Goal: Use online tool/utility: Utilize a website feature to perform a specific function

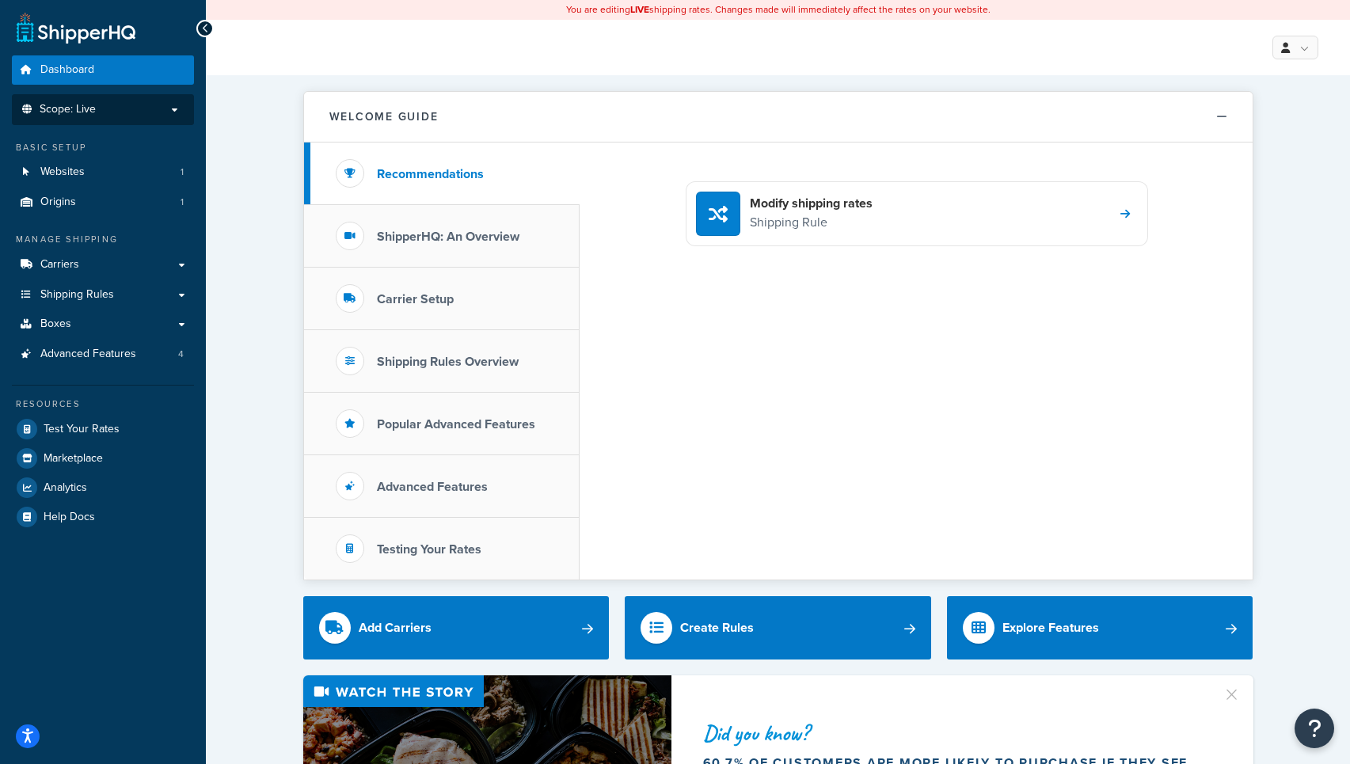
click at [82, 119] on li "Scope: Live" at bounding box center [103, 109] width 182 height 31
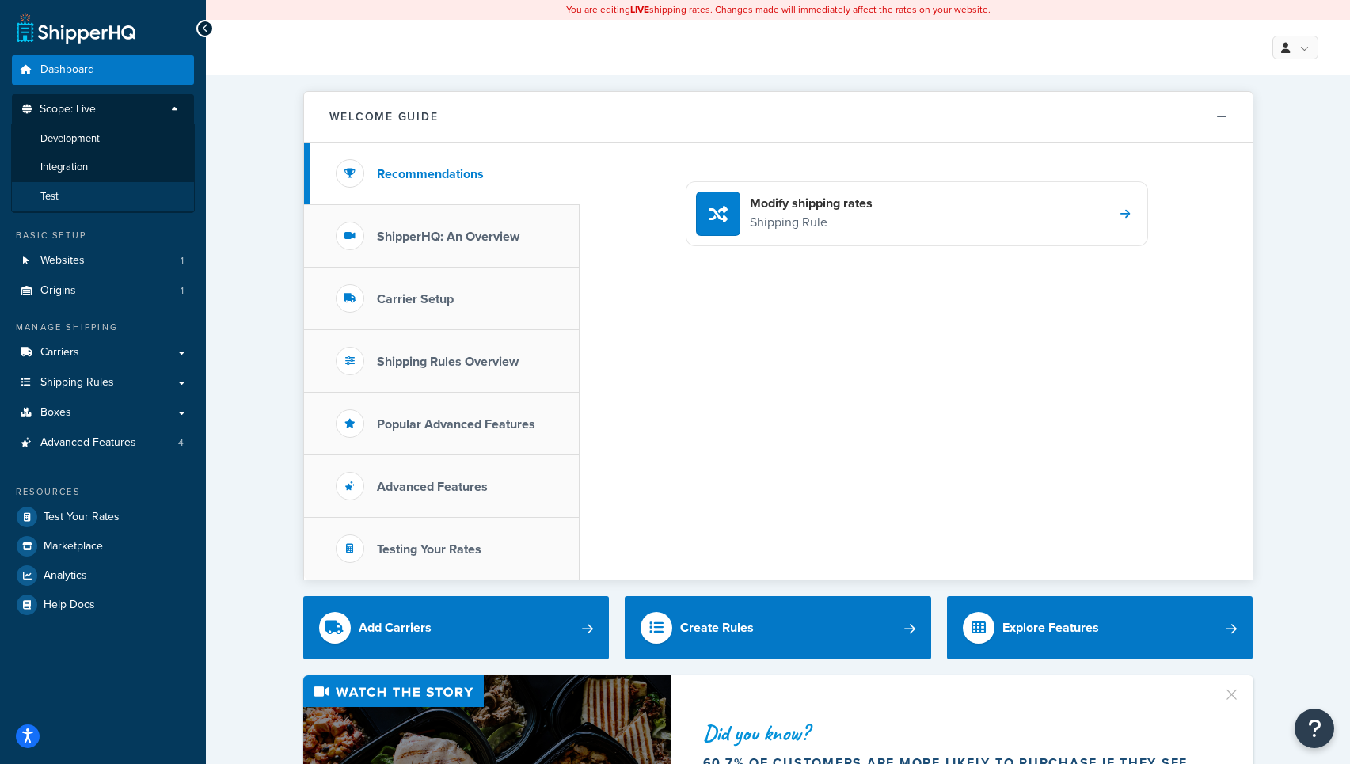
click at [68, 192] on li "Test" at bounding box center [103, 196] width 184 height 29
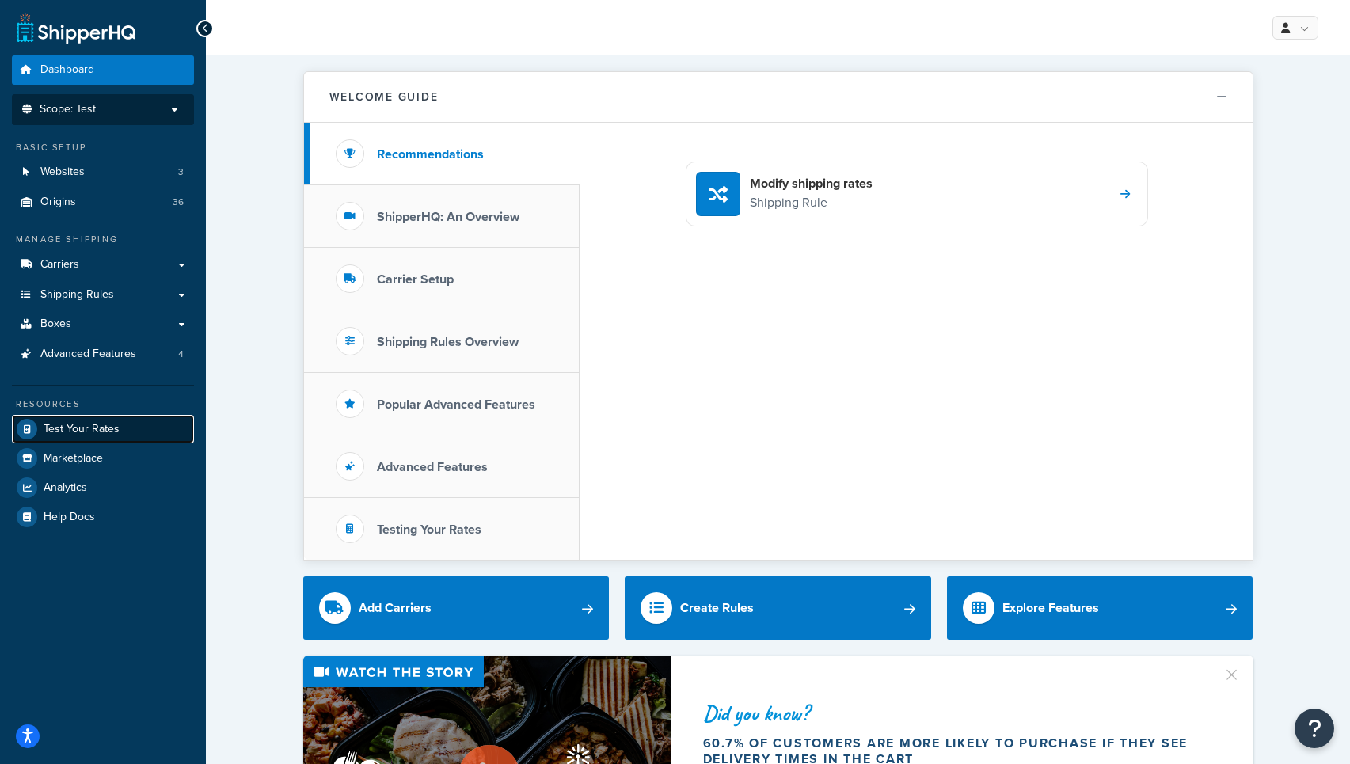
click at [93, 427] on span "Test Your Rates" at bounding box center [82, 429] width 76 height 13
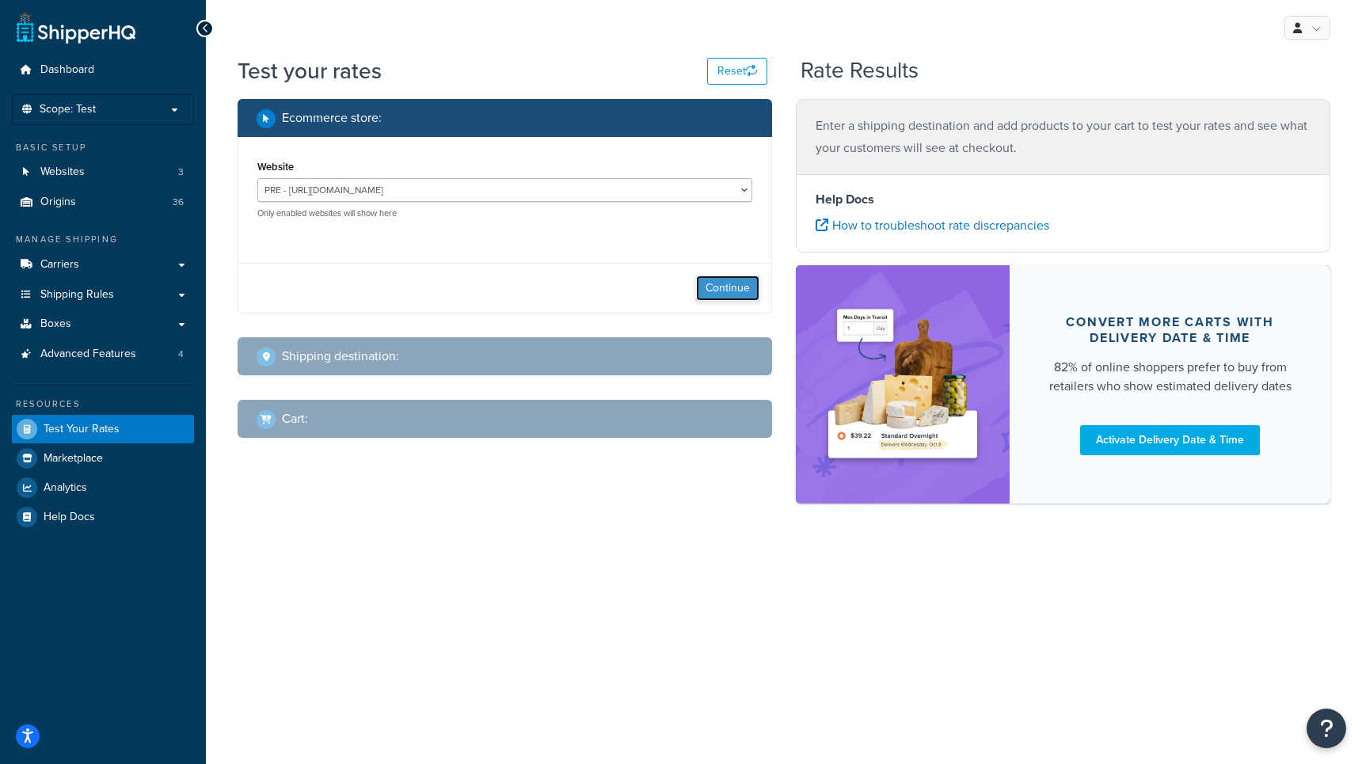
click at [728, 295] on button "Continue" at bounding box center [727, 288] width 63 height 25
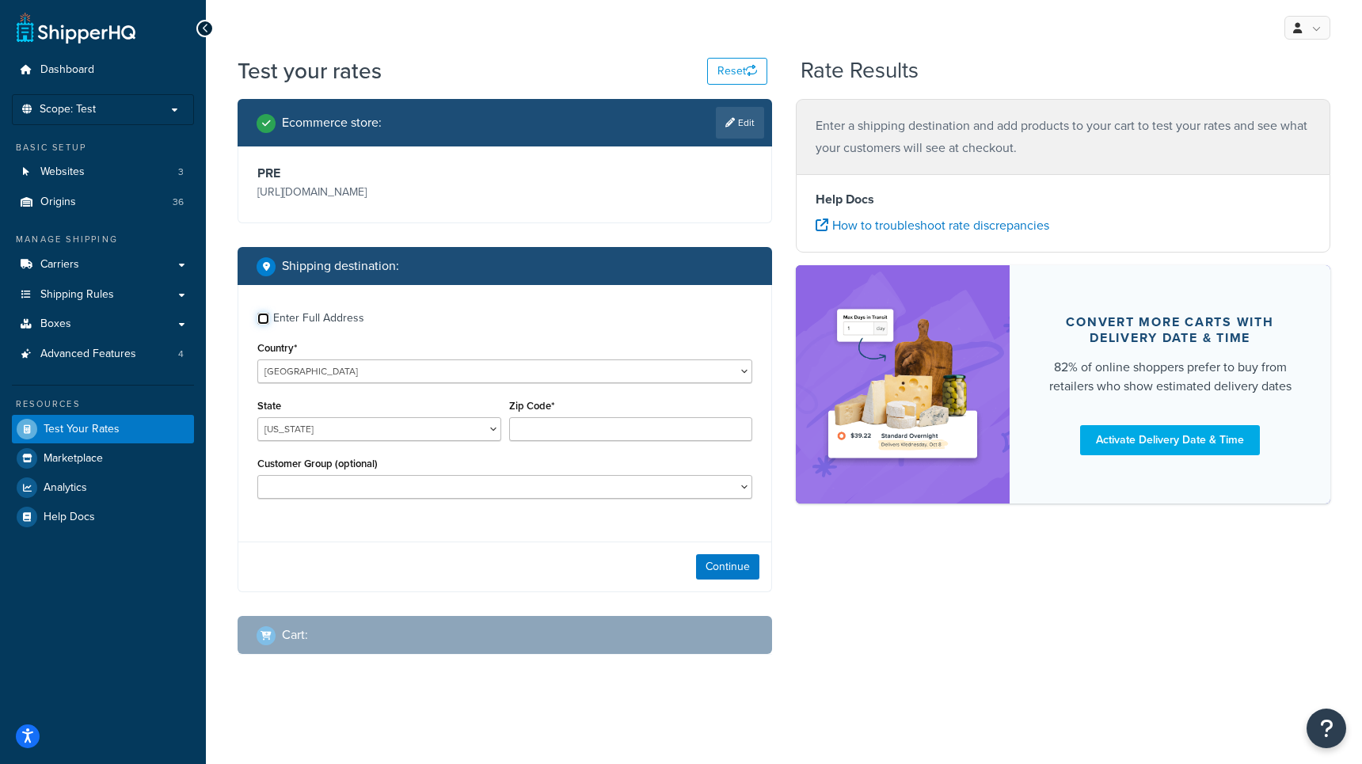
click at [268, 319] on input "Enter Full Address" at bounding box center [263, 319] width 12 height 12
checkbox input "true"
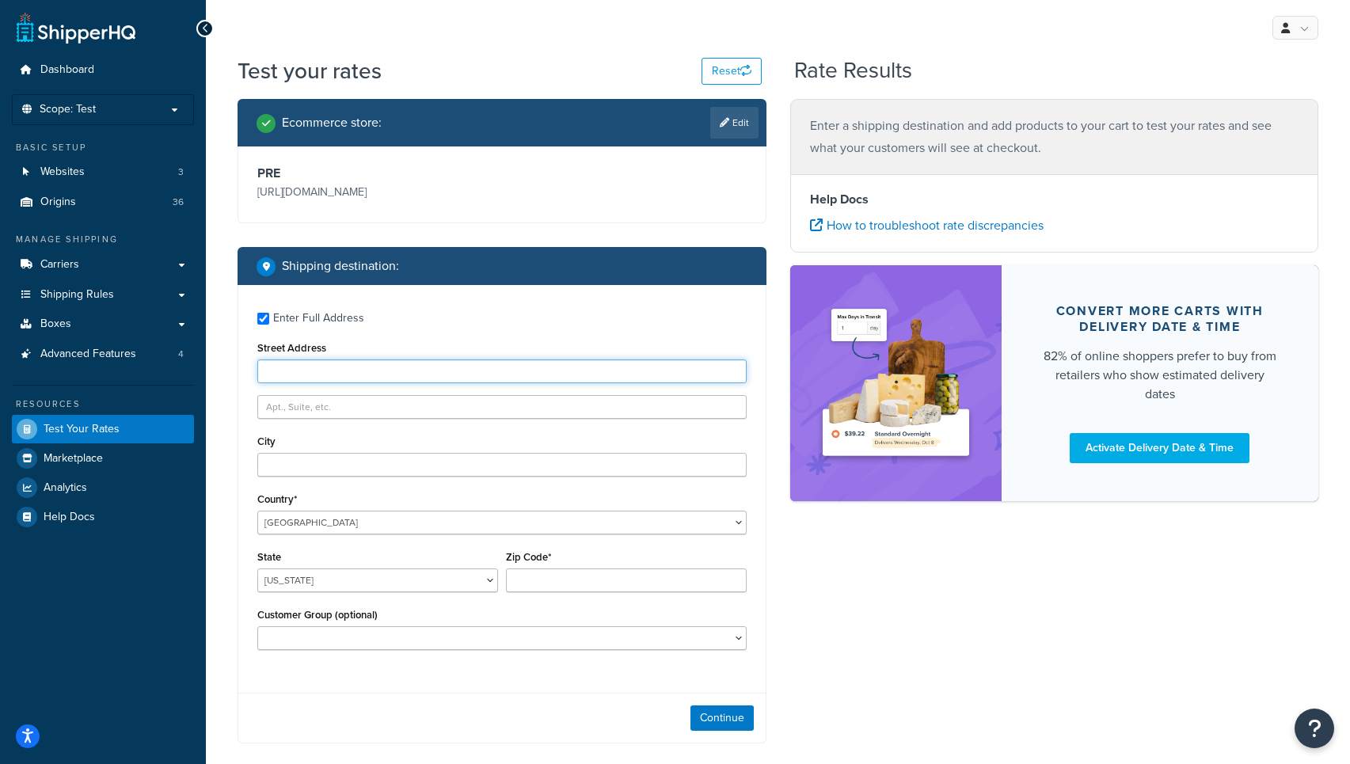
click at [367, 367] on input "Street Address" at bounding box center [501, 371] width 489 height 24
type input "[STREET_ADDRESS]"
click at [306, 470] on input "City" at bounding box center [501, 465] width 489 height 24
type input "Seabeck"
click at [316, 580] on select "[US_STATE] [US_STATE] [US_STATE] [US_STATE] [US_STATE] Armed Forces Americas Ar…" at bounding box center [377, 580] width 241 height 24
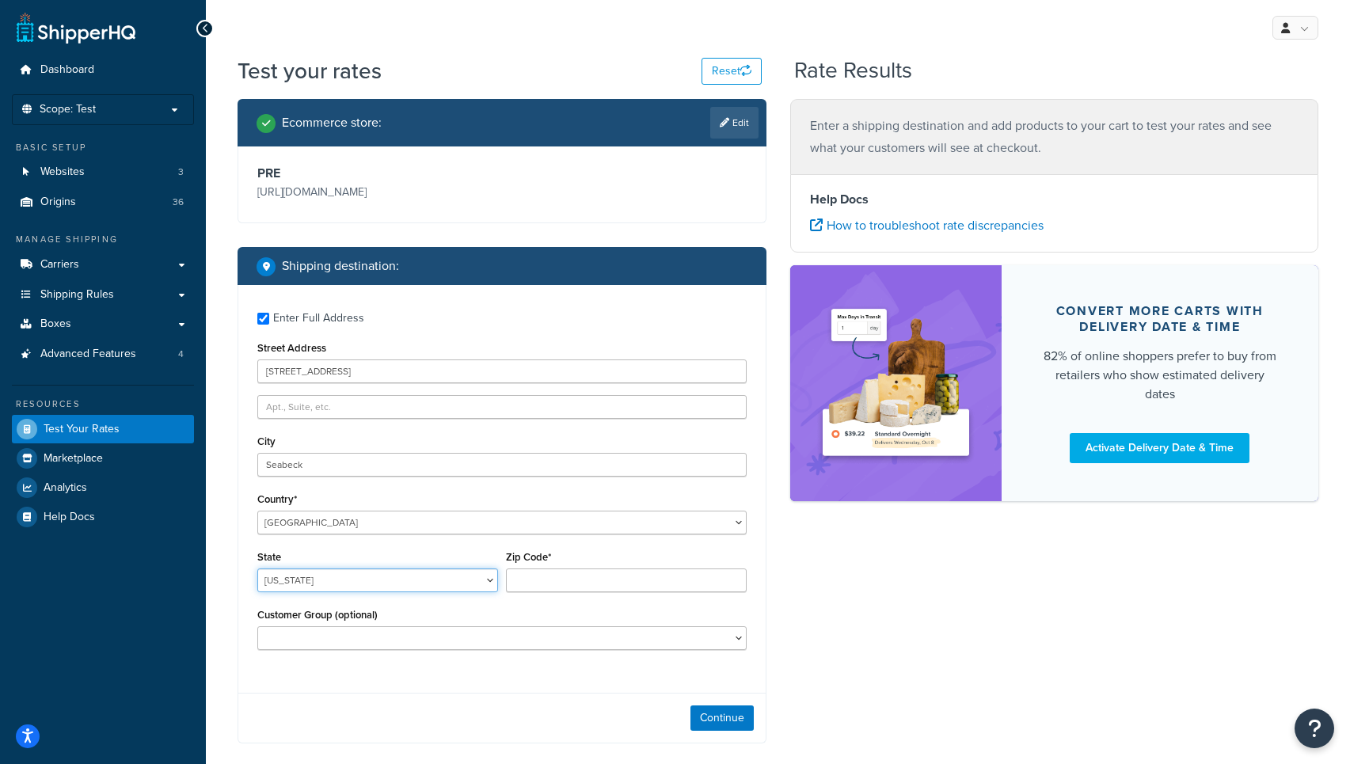
select select "WA"
click at [257, 569] on select "[US_STATE] [US_STATE] [US_STATE] [US_STATE] [US_STATE] Armed Forces Americas Ar…" at bounding box center [377, 580] width 241 height 24
click at [540, 573] on input "Zip Code*" at bounding box center [626, 580] width 241 height 24
type input "98380"
click at [720, 720] on button "Continue" at bounding box center [721, 717] width 63 height 25
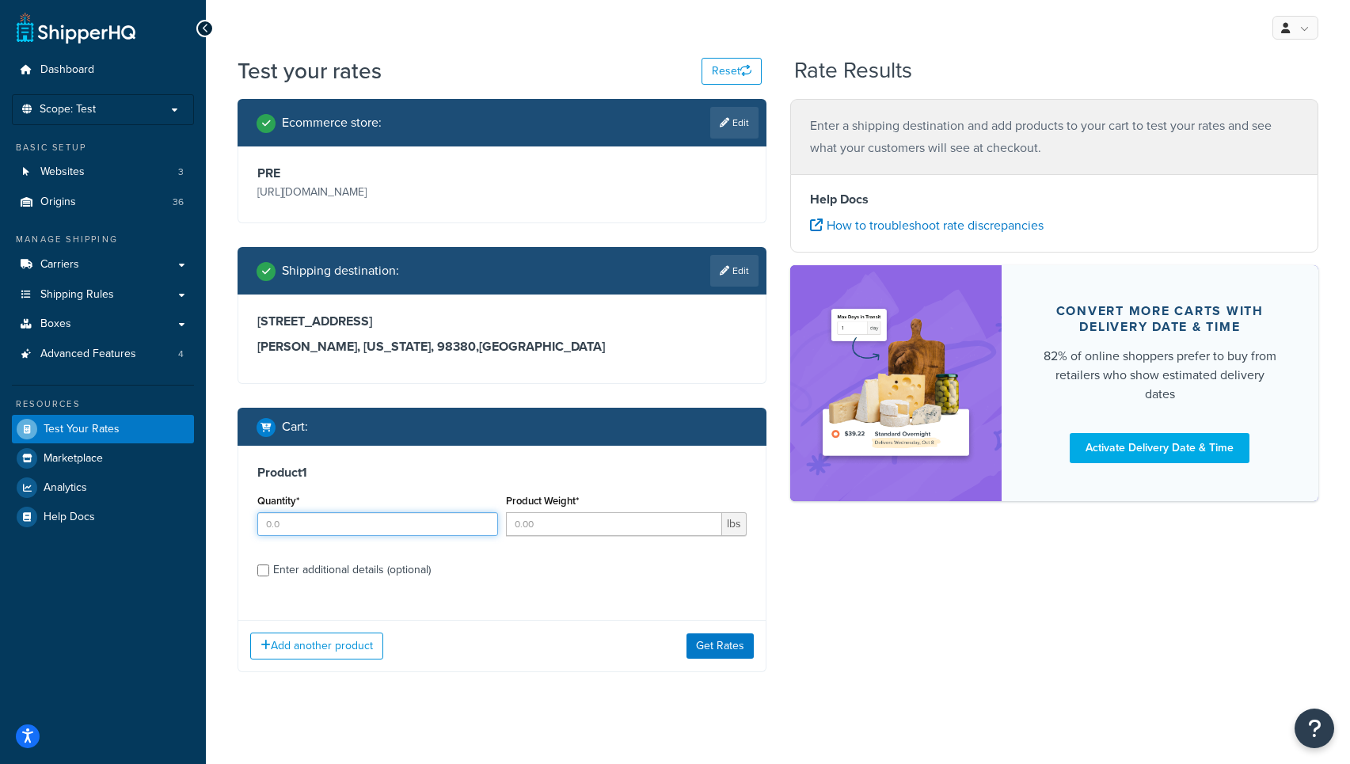
click at [329, 526] on input "Quantity*" at bounding box center [377, 524] width 241 height 24
type input "1"
click at [564, 526] on input "Product Weight*" at bounding box center [614, 524] width 216 height 24
type input "48"
click at [264, 569] on input "Enter additional details (optional)" at bounding box center [263, 570] width 12 height 12
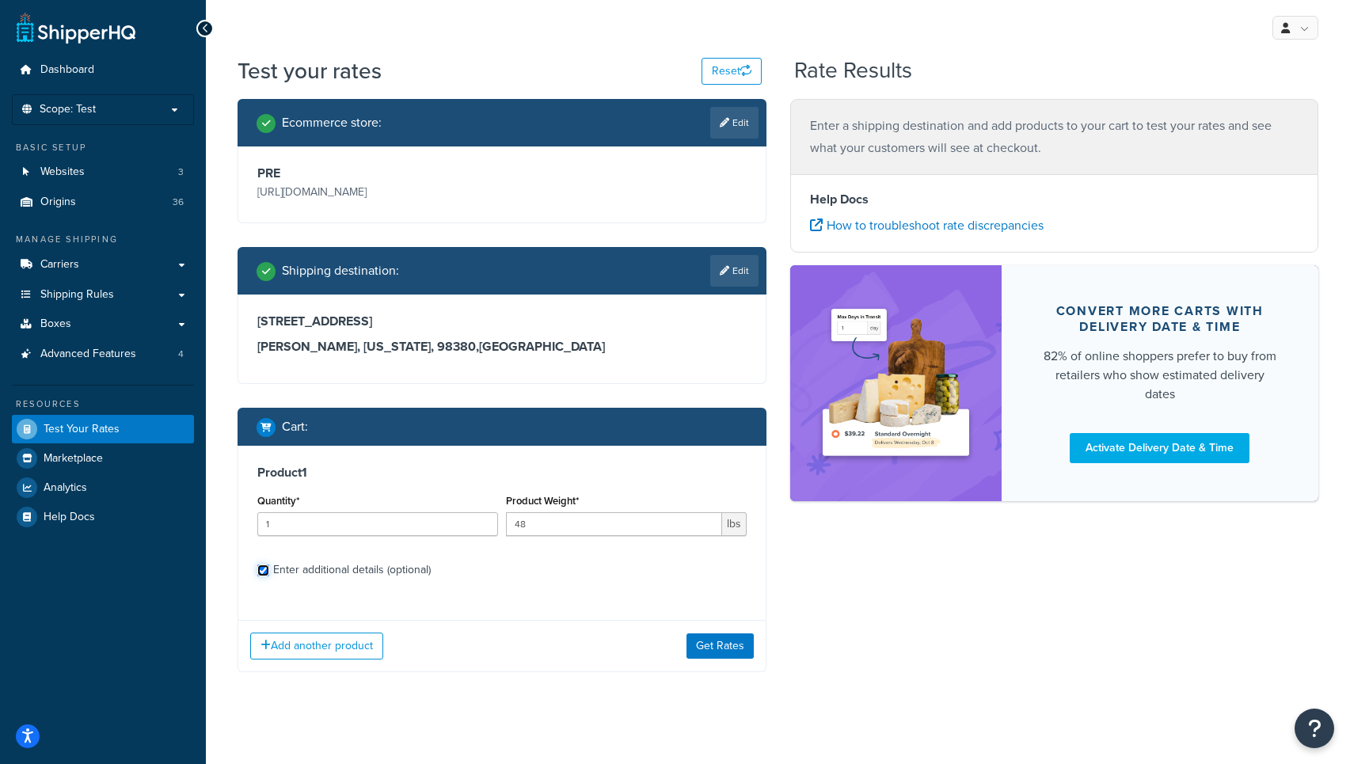
checkbox input "true"
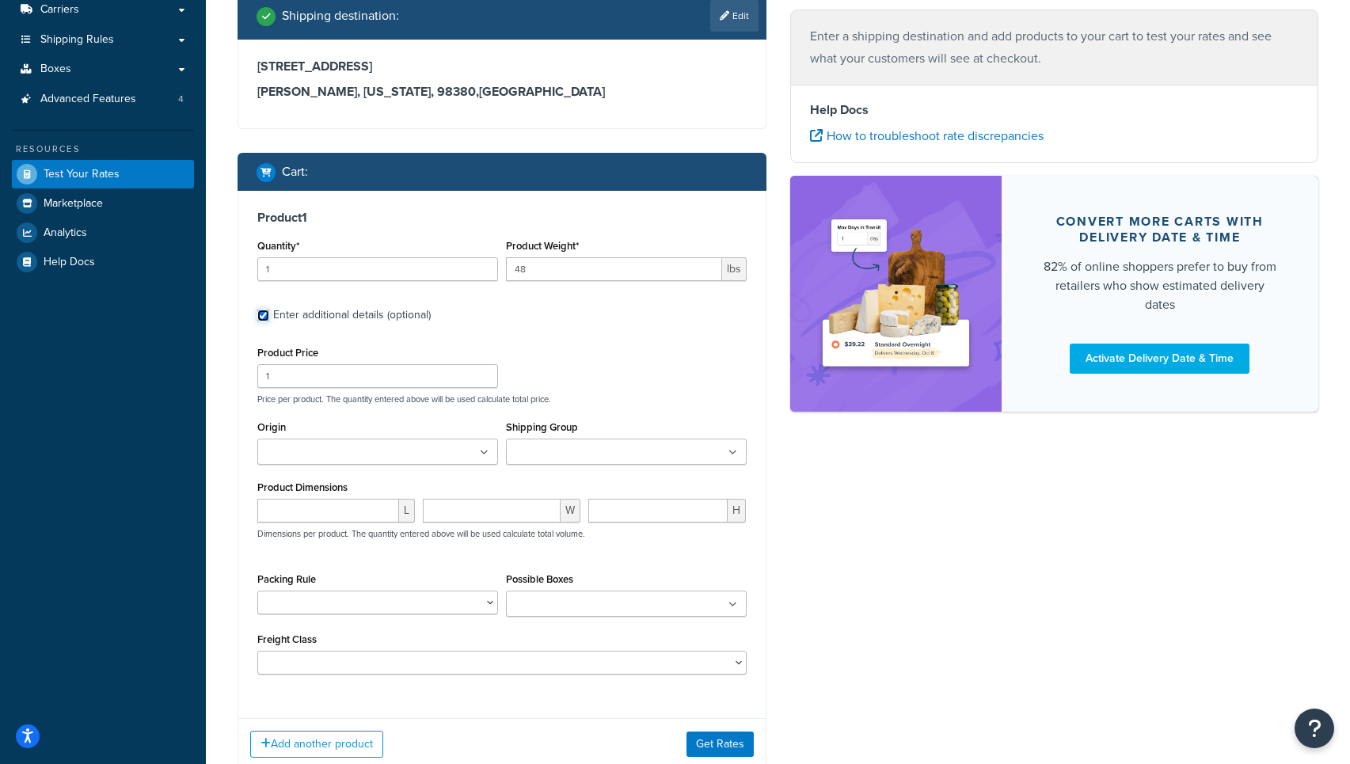
scroll to position [332, 0]
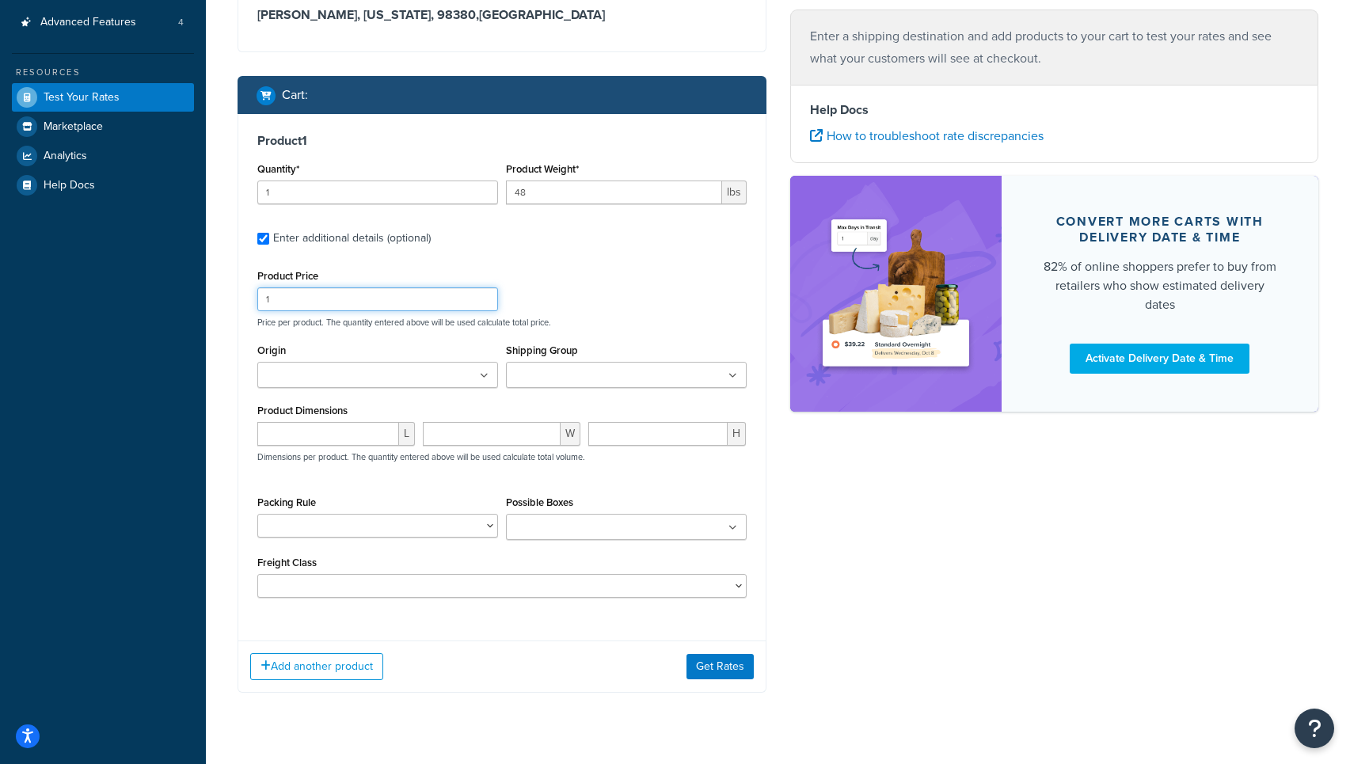
click at [313, 303] on input "1" at bounding box center [377, 299] width 241 height 24
type input "1521.99"
click at [366, 376] on input "Origin" at bounding box center [332, 375] width 140 height 17
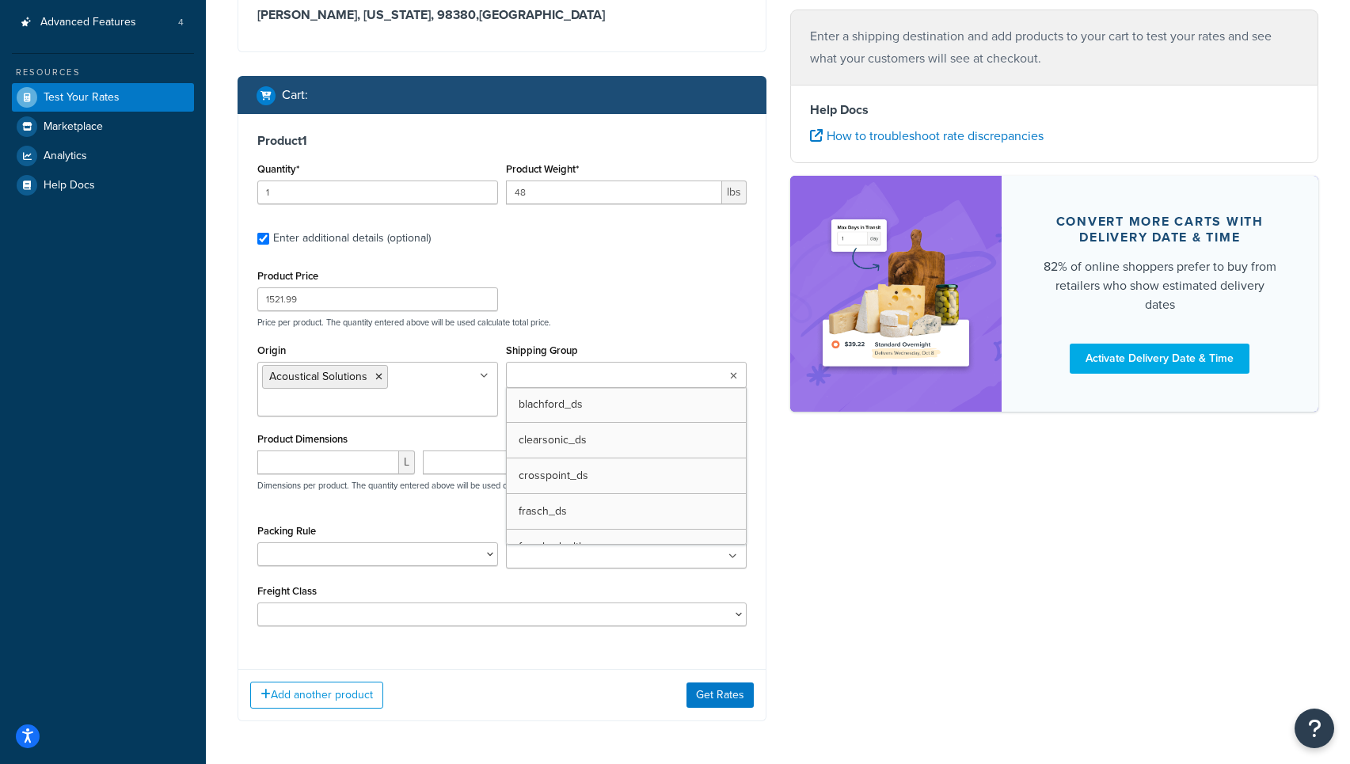
click at [577, 385] on input "Shipping Group" at bounding box center [581, 375] width 140 height 17
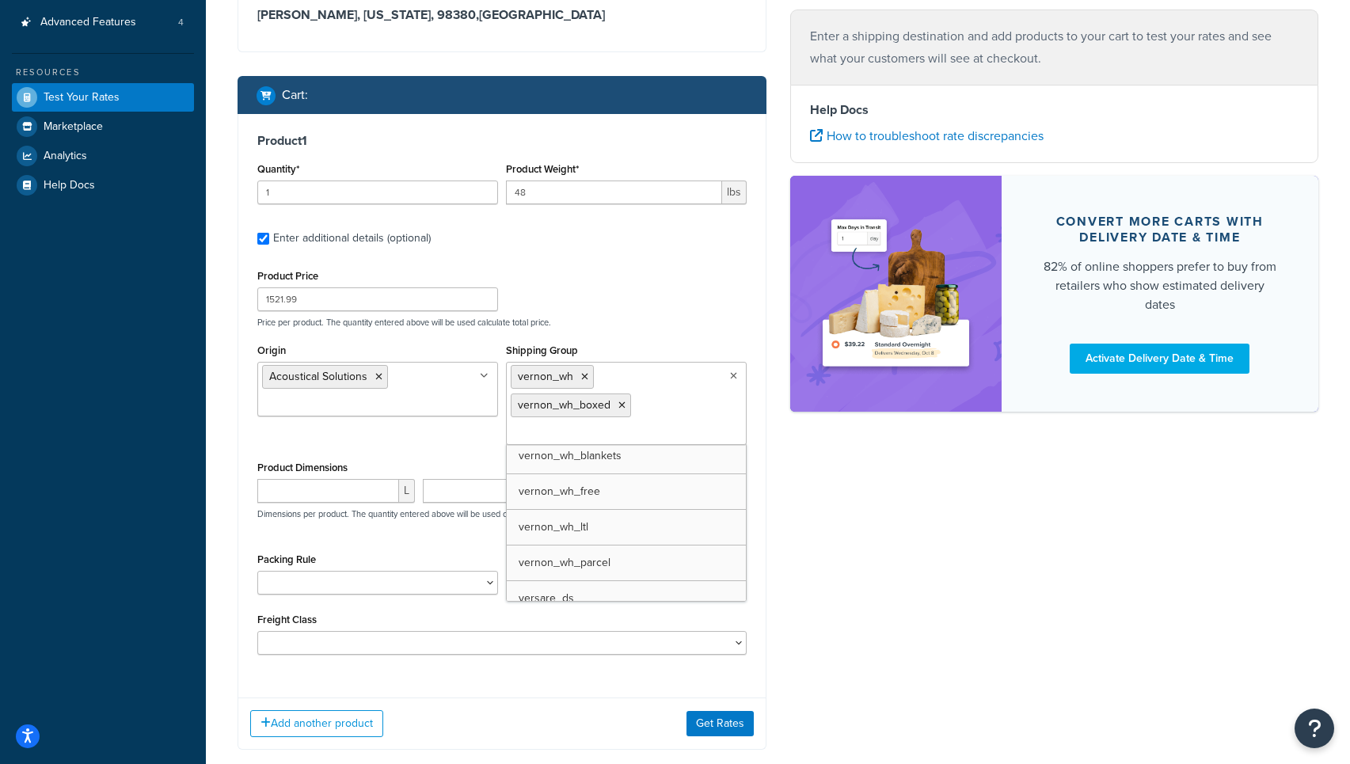
scroll to position [1003, 0]
click at [625, 401] on icon at bounding box center [621, 406] width 7 height 10
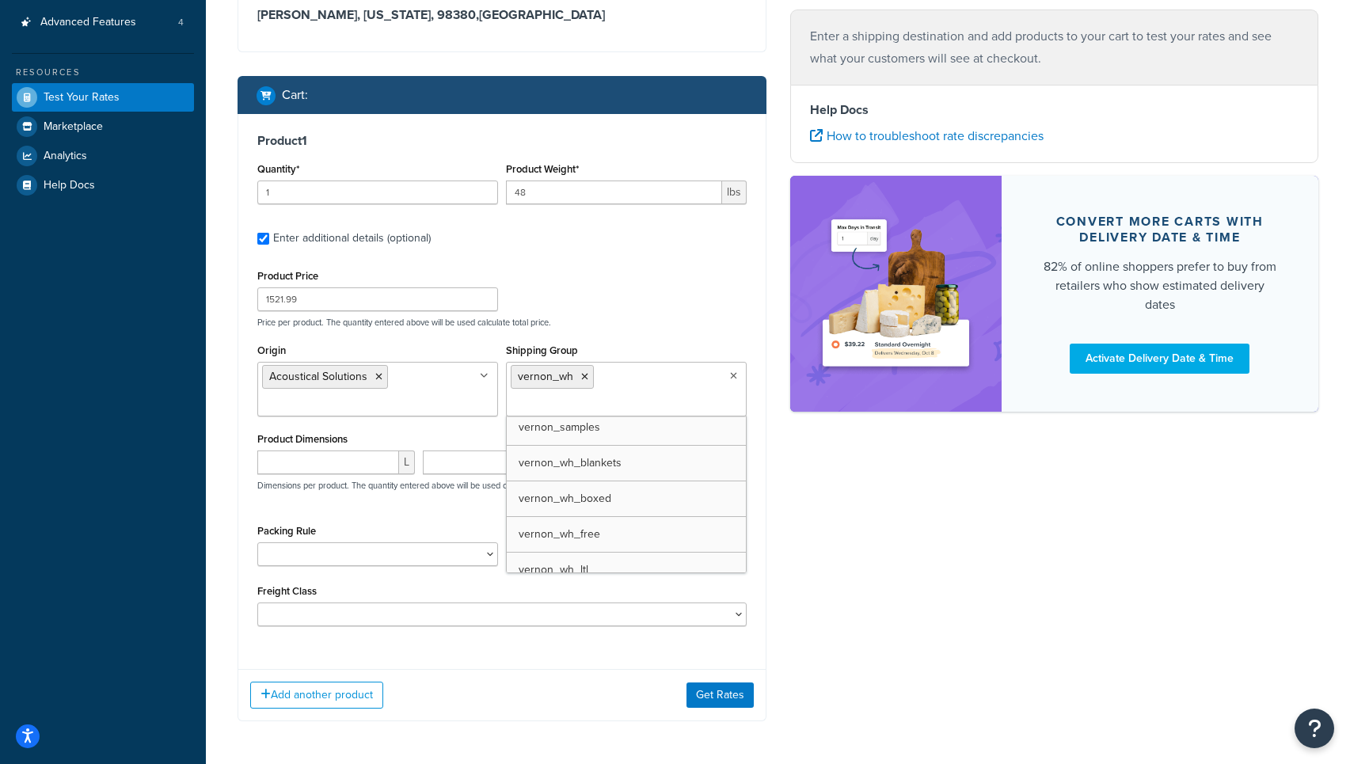
click at [830, 499] on div "Ecommerce store : Edit PRE [URL][DOMAIN_NAME] Shipping destination : Edit [STRE…" at bounding box center [778, 256] width 1104 height 978
click at [306, 462] on input "number" at bounding box center [328, 462] width 142 height 24
type input "48"
type input "24"
type input "10"
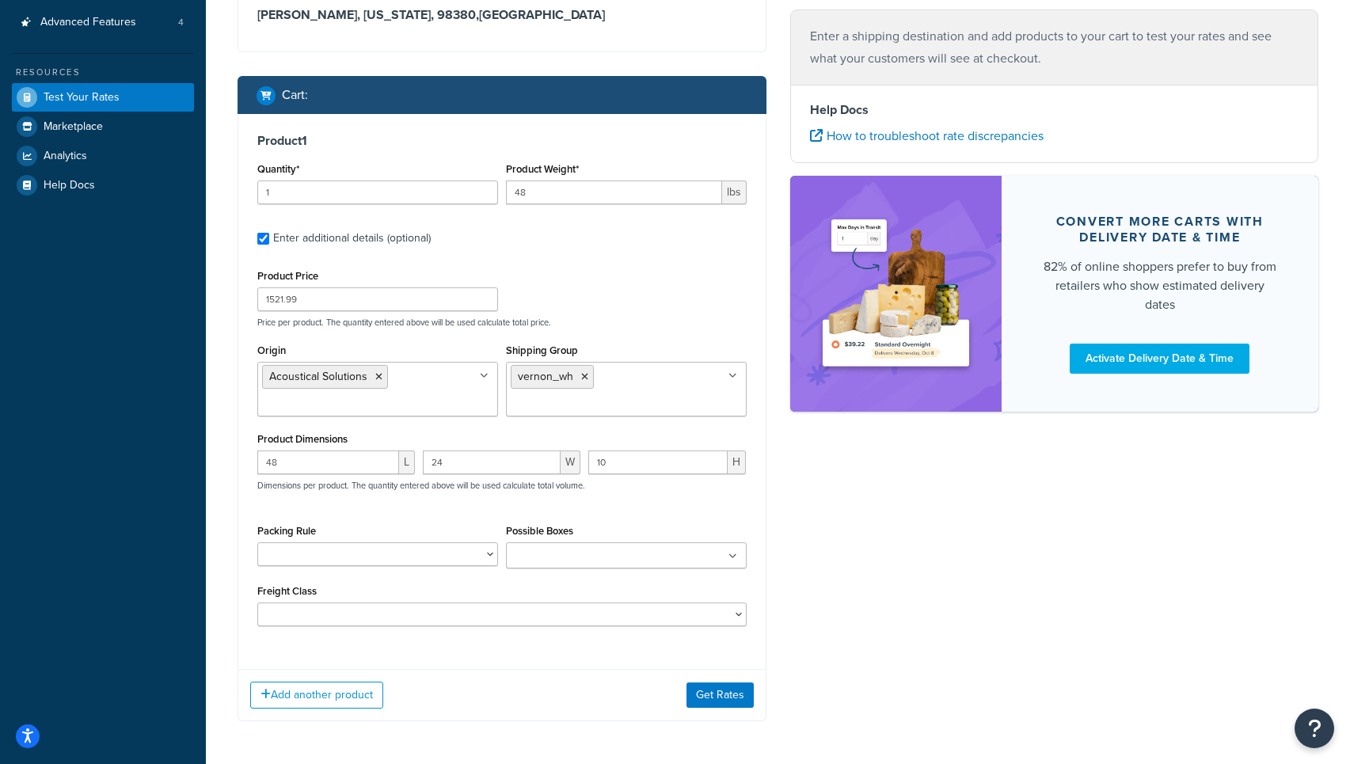
click at [559, 557] on input "Possible Boxes" at bounding box center [581, 556] width 140 height 17
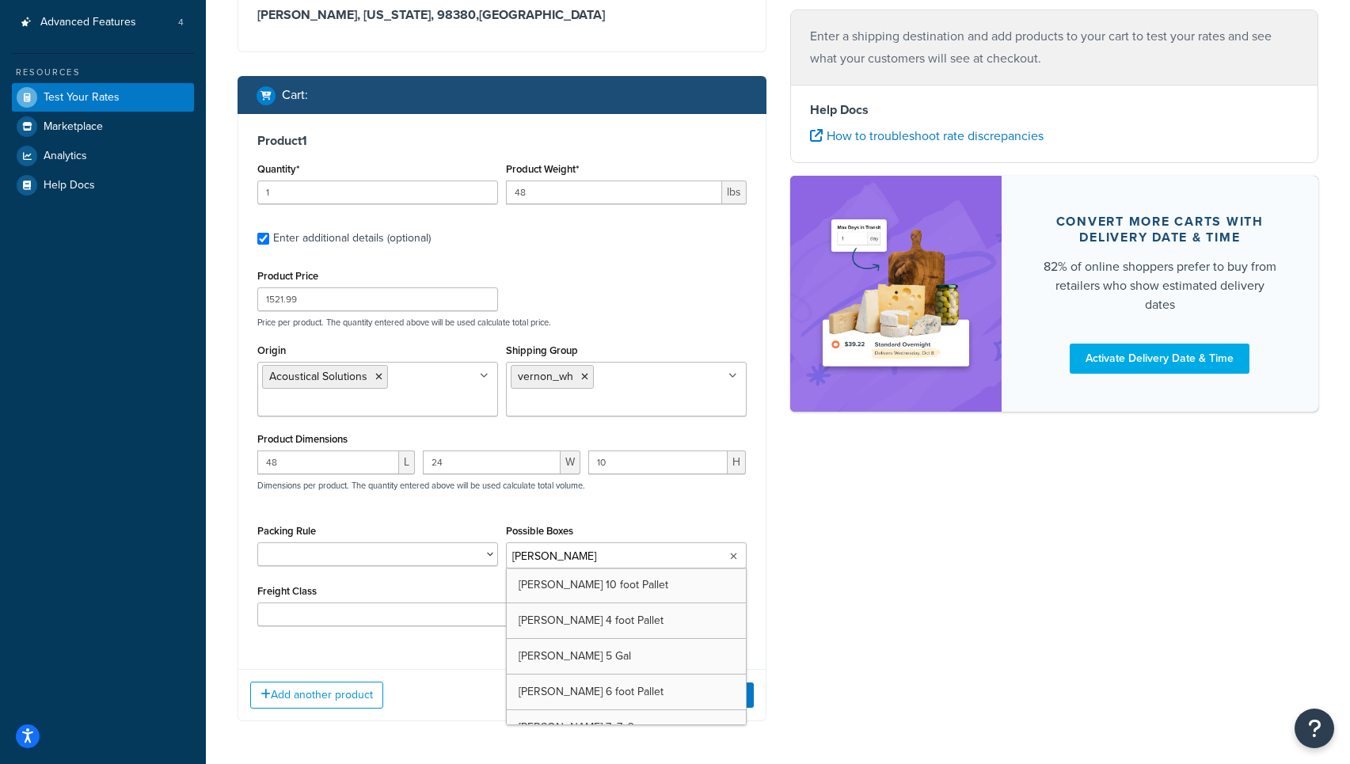
type input "[PERSON_NAME]"
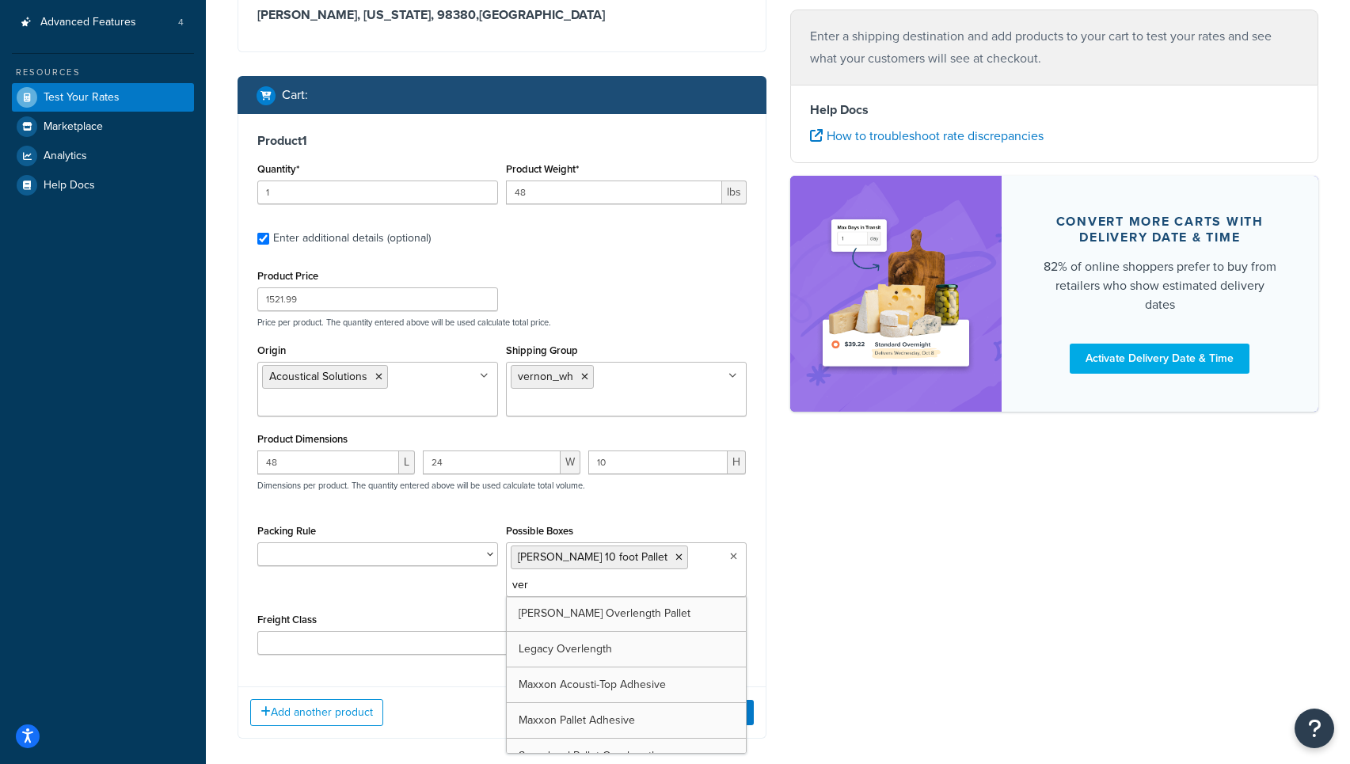
type input "[PERSON_NAME]"
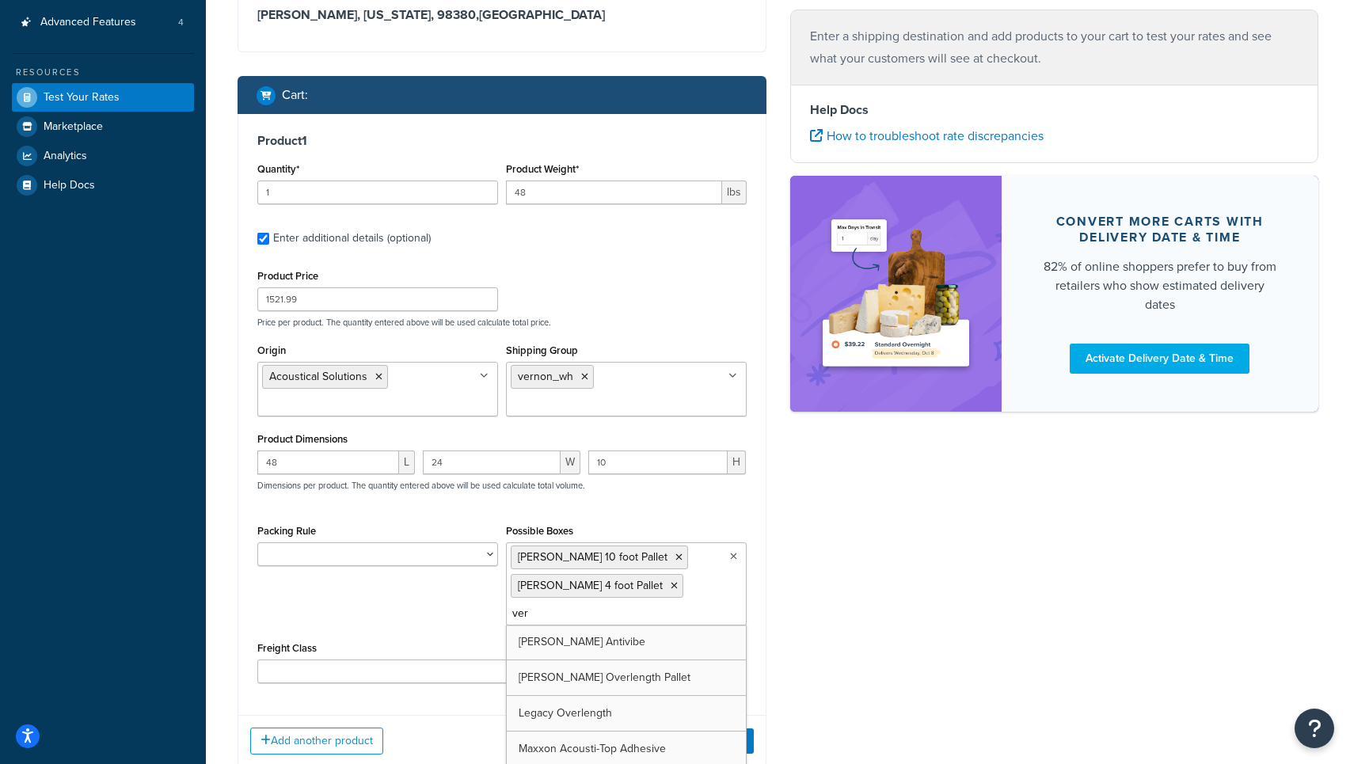
type input "[PERSON_NAME]"
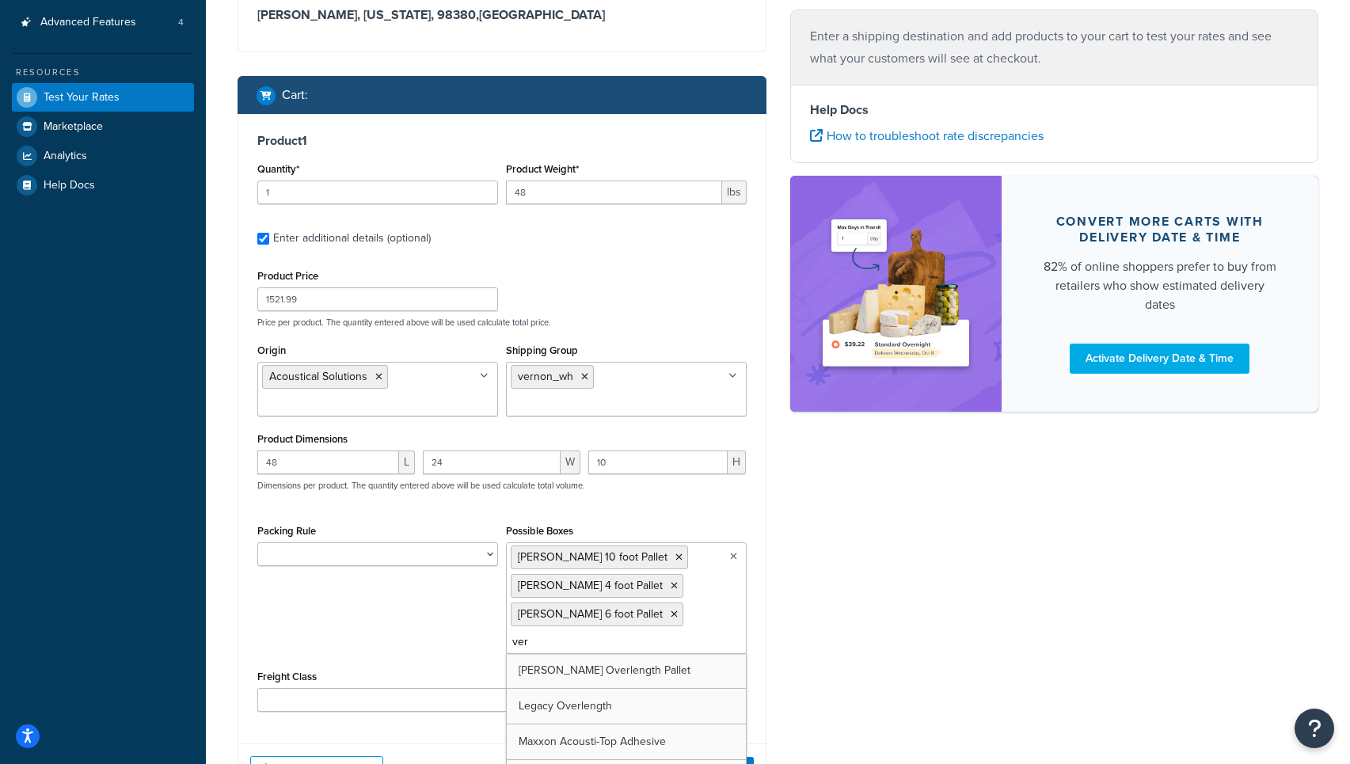
type input "[PERSON_NAME]"
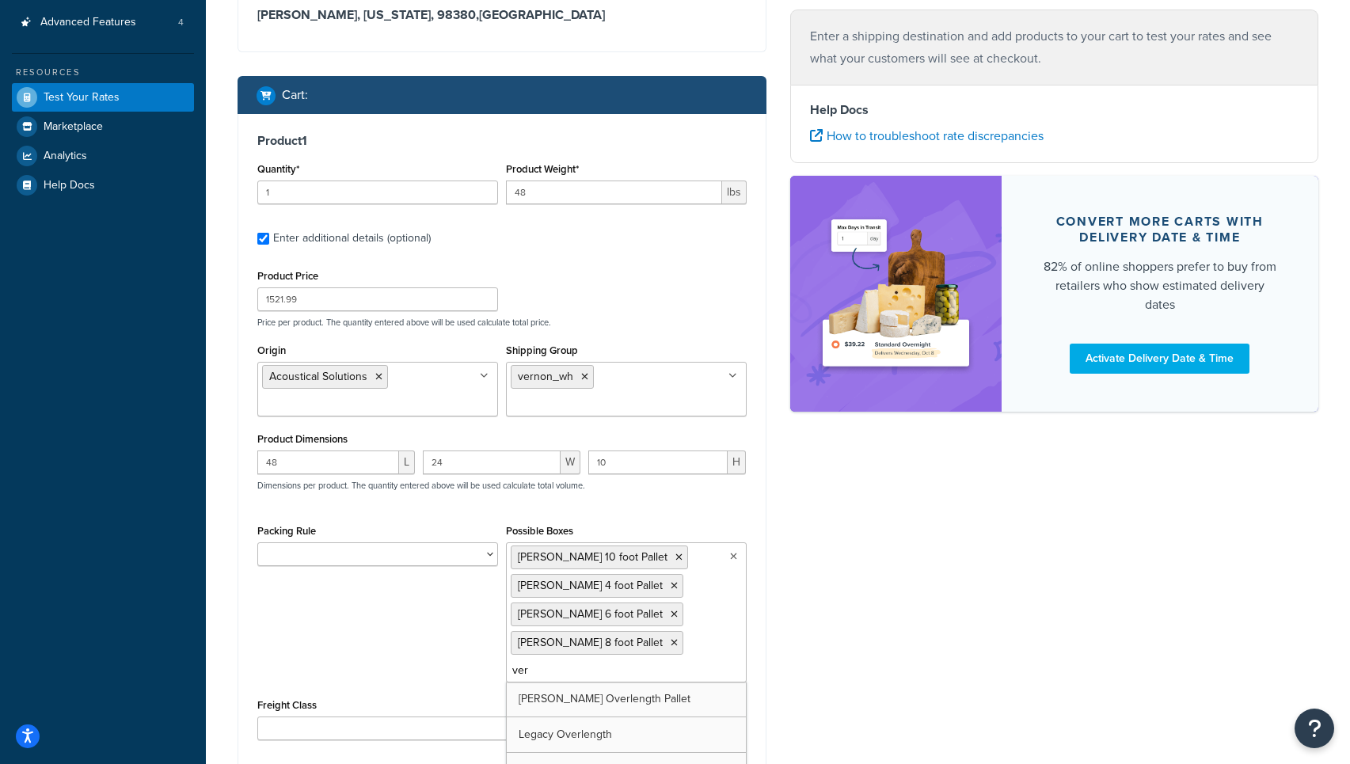
type input "[PERSON_NAME]"
click at [894, 606] on div "Ecommerce store : Edit PRE [URL][DOMAIN_NAME] Shipping destination : Edit [STRE…" at bounding box center [778, 321] width 1104 height 1109
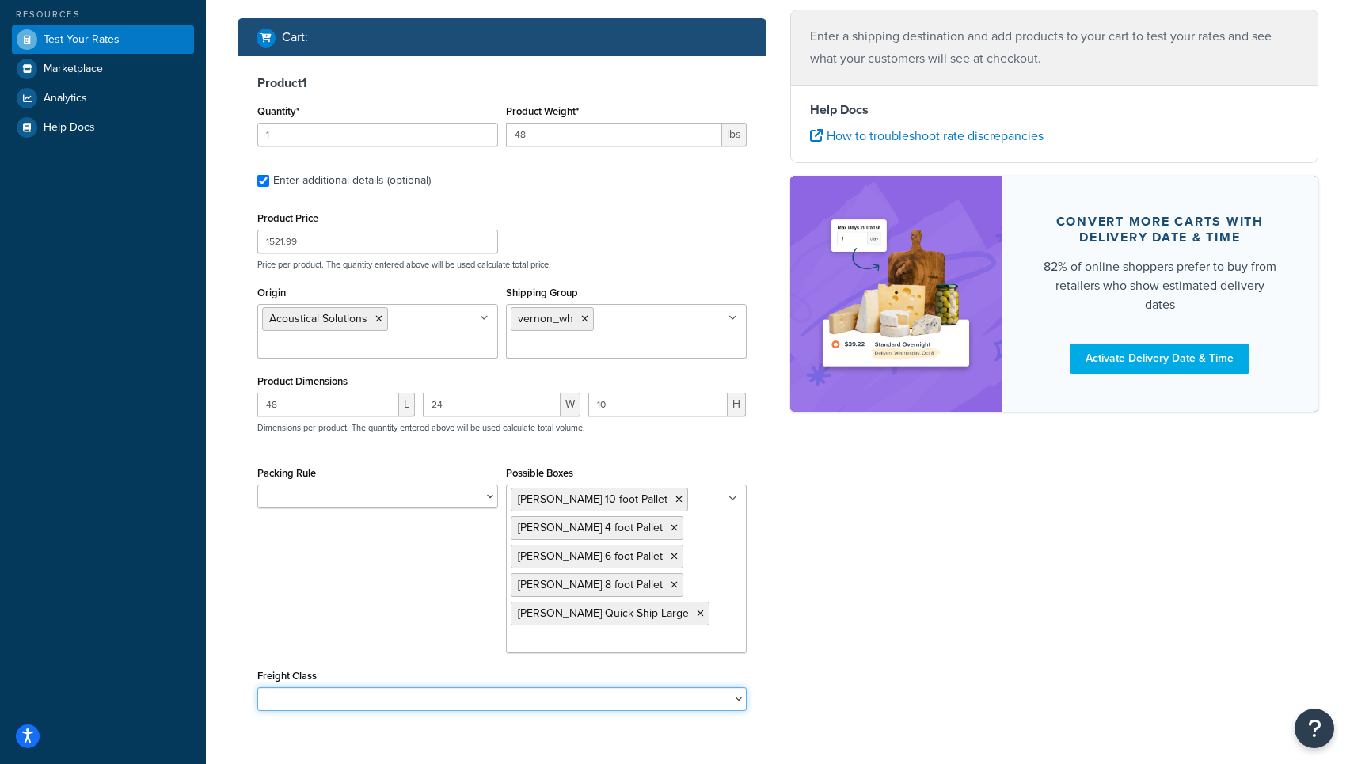
click at [361, 702] on select "50 55 60 65 70 77.5 85 92.5 100 110 125 150 175 200 250 300 400 500" at bounding box center [501, 699] width 489 height 24
select select "175"
click at [257, 689] on select "50 55 60 65 70 77.5 85 92.5 100 110 125 150 175 200 250 300 400 500" at bounding box center [501, 699] width 489 height 24
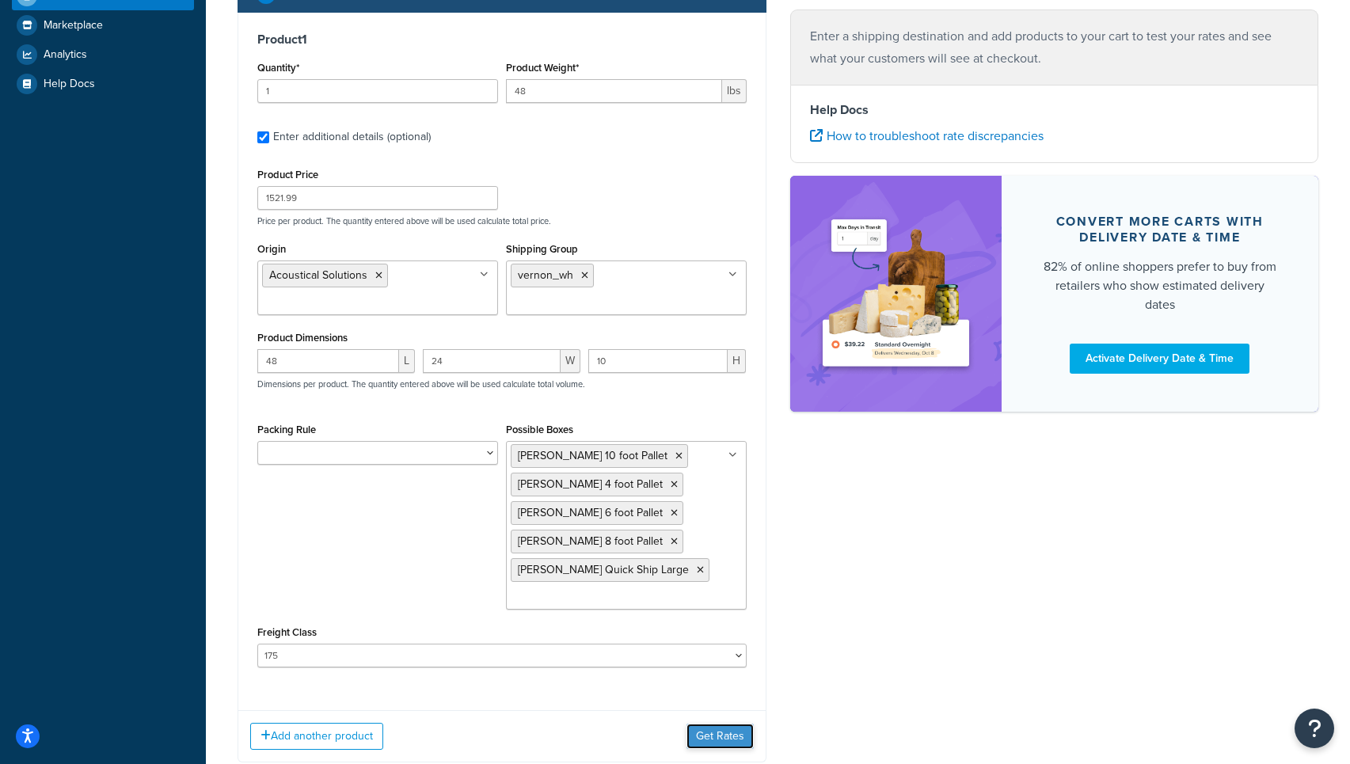
click at [724, 741] on button "Get Rates" at bounding box center [719, 736] width 67 height 25
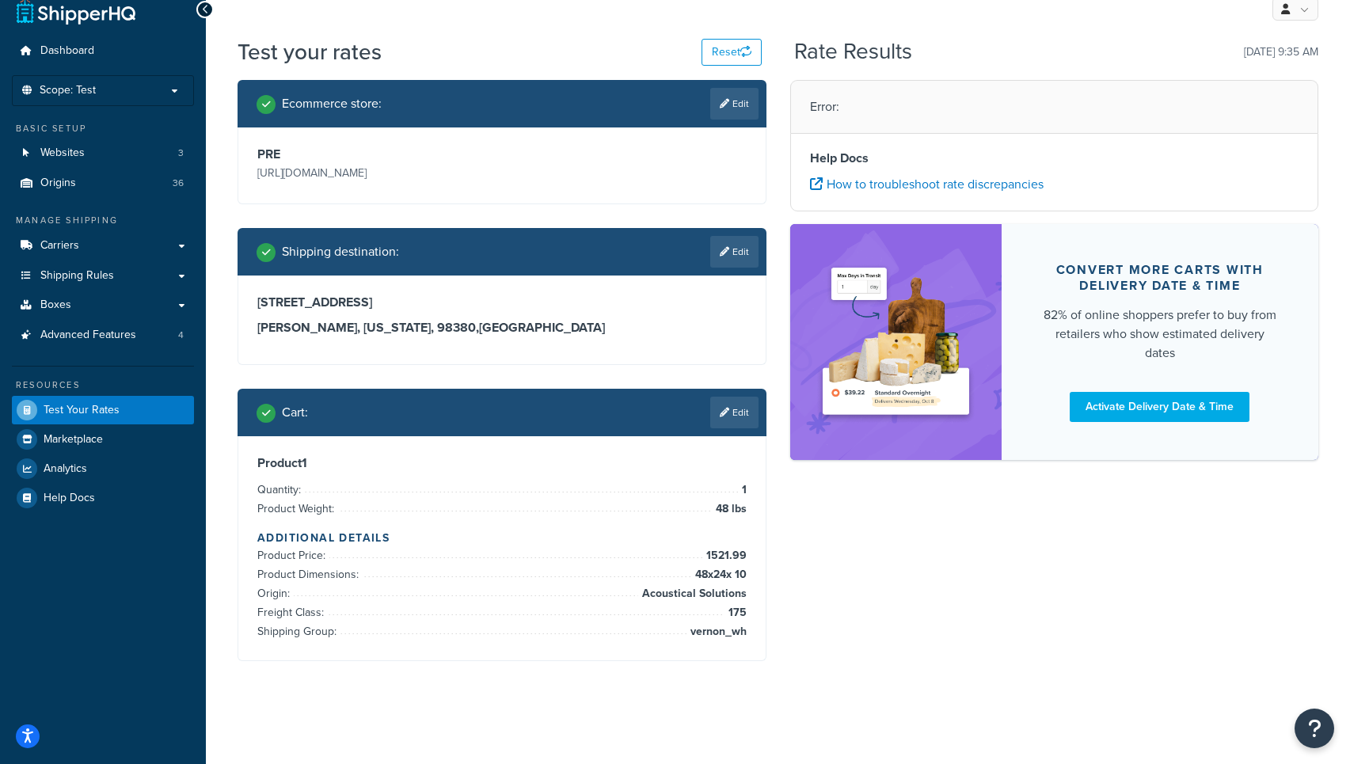
scroll to position [19, 0]
click at [74, 441] on span "Marketplace" at bounding box center [73, 439] width 59 height 13
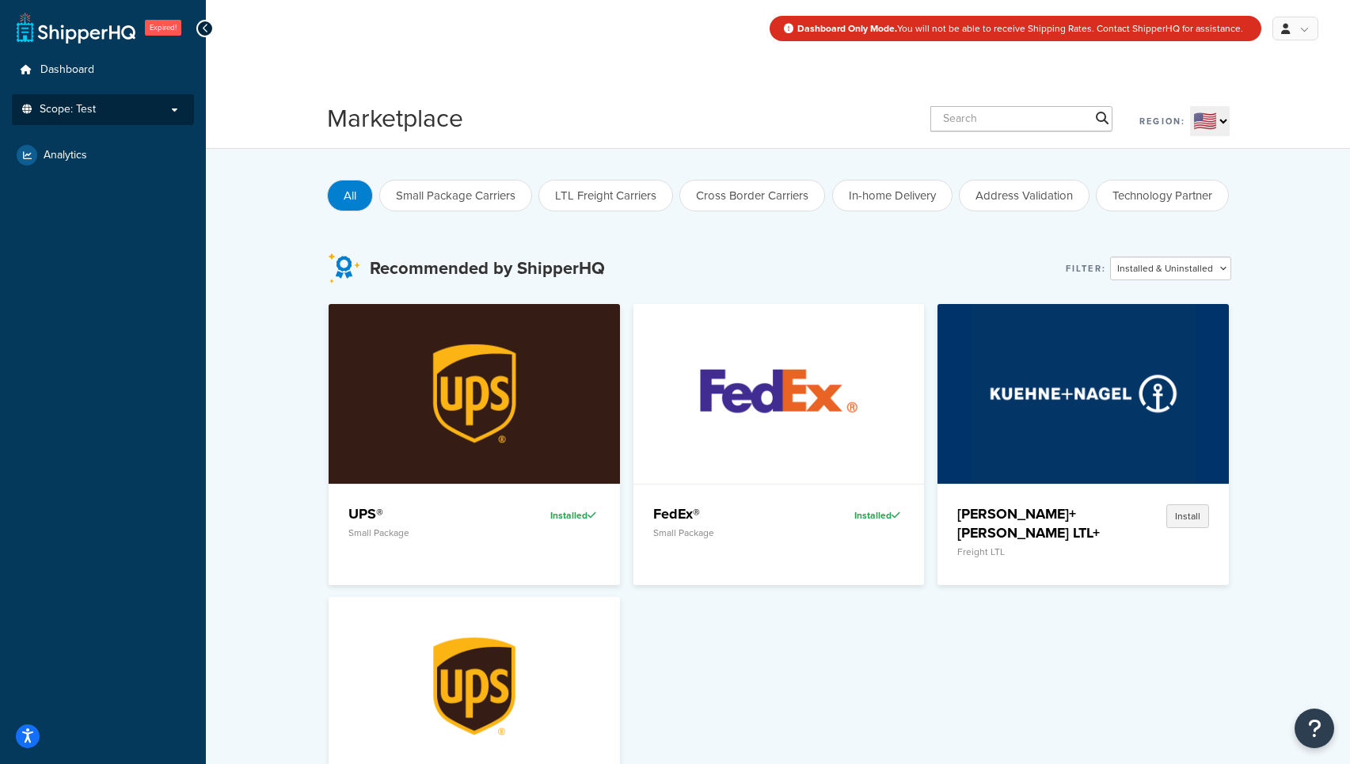
click at [67, 113] on span "Scope: Test" at bounding box center [68, 109] width 56 height 13
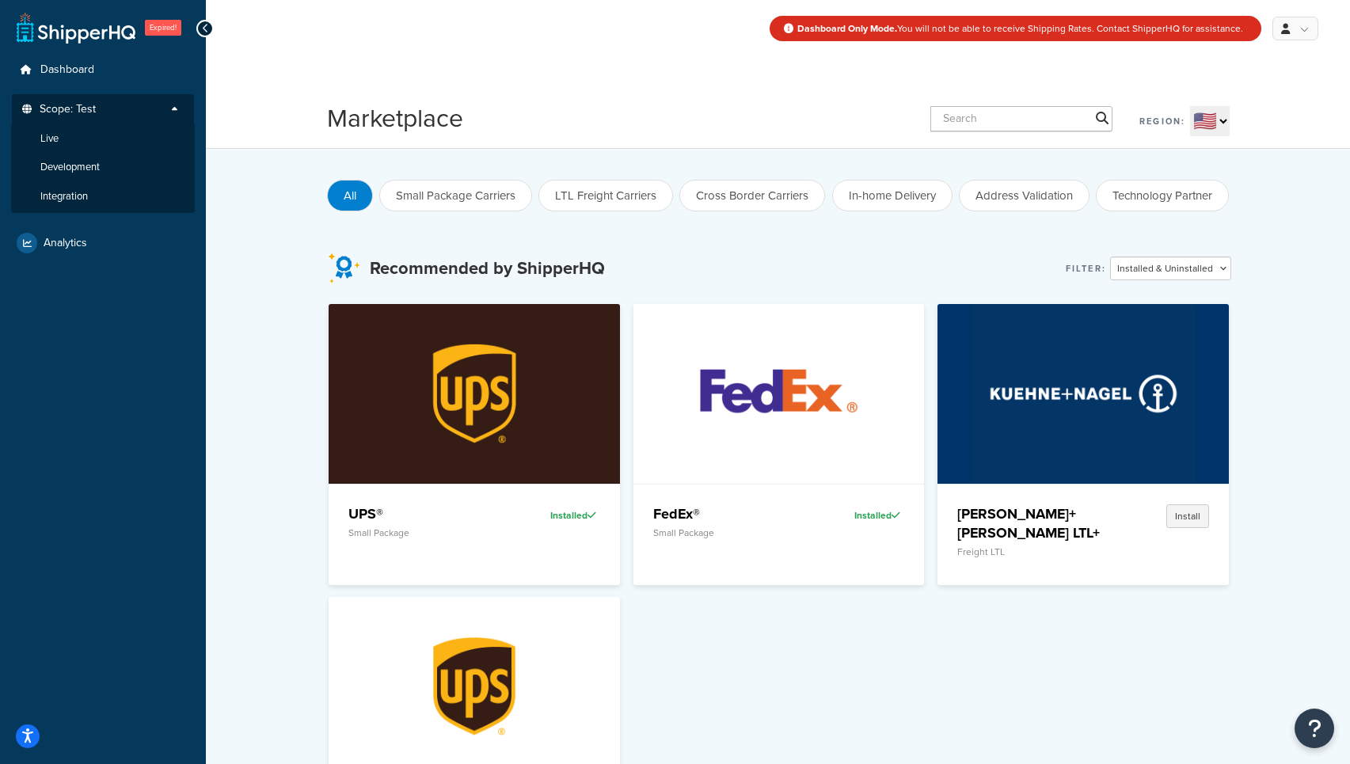
click at [70, 117] on p "Scope: Test" at bounding box center [103, 113] width 168 height 21
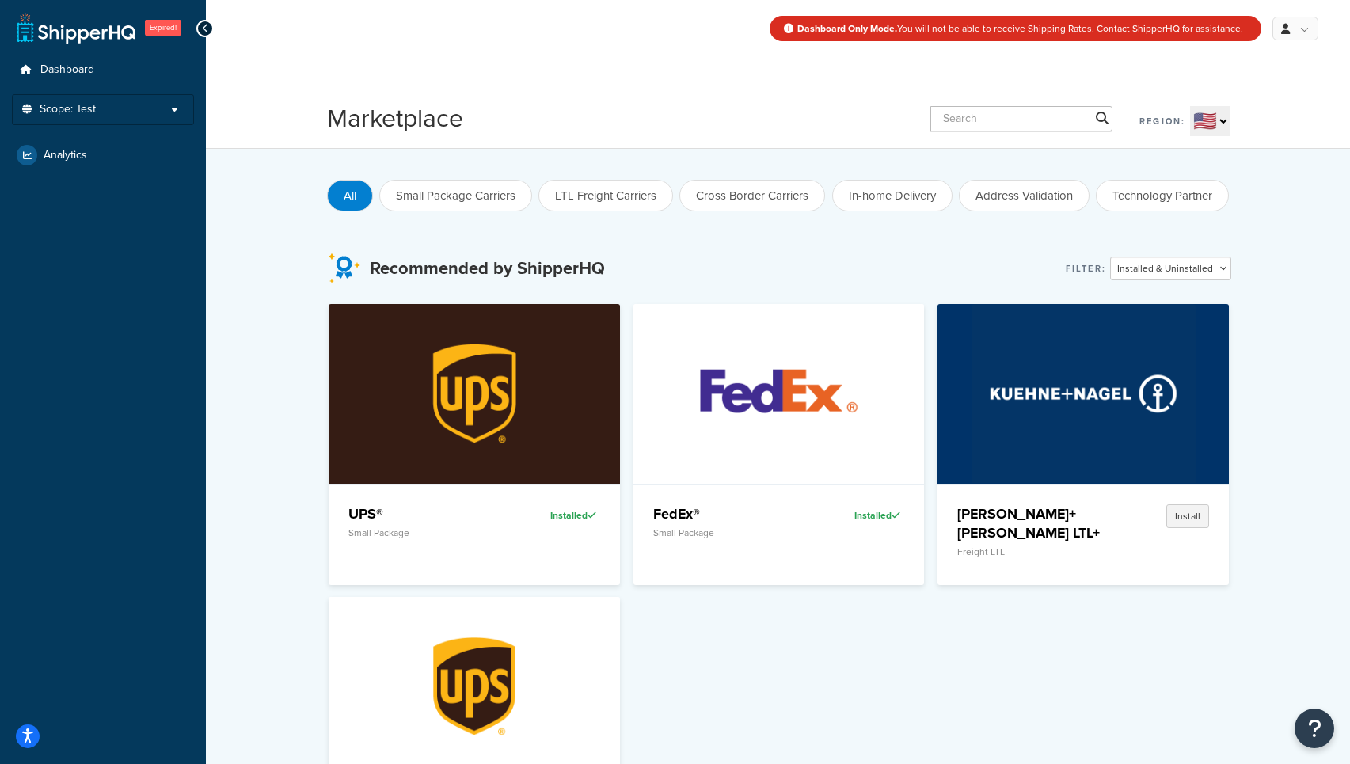
click at [162, 32] on span "Expired!" at bounding box center [163, 28] width 36 height 16
